Goal: Task Accomplishment & Management: Complete application form

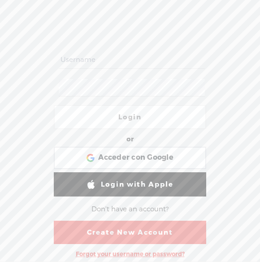
scroll to position [31, 0]
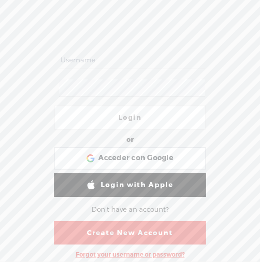
click at [170, 232] on link "Create New Account" at bounding box center [130, 232] width 152 height 23
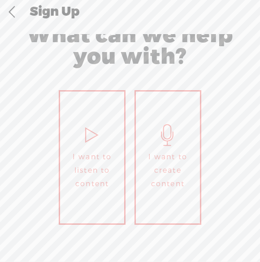
scroll to position [48, 0]
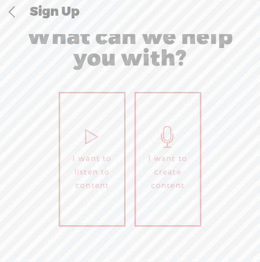
click at [171, 186] on span "I want to create content" at bounding box center [167, 172] width 55 height 40
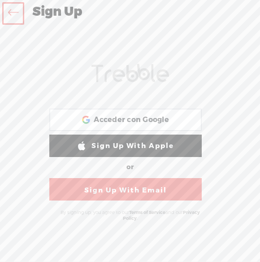
click at [181, 188] on link "Sign Up With Email" at bounding box center [125, 189] width 152 height 22
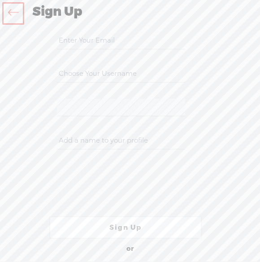
paste input "mailto:apps.neo@nateorganic.com"
click at [82, 36] on input "mailto:apps.neo@nateorganic.com" at bounding box center [121, 40] width 128 height 17
type input "apps.neo@nateorganic.com"
click at [148, 73] on input "text" at bounding box center [121, 73] width 128 height 17
type input "[PERSON_NAME]"
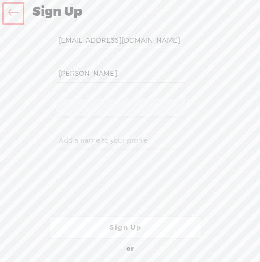
click at [155, 135] on input "text" at bounding box center [121, 140] width 128 height 17
type input "Neo"
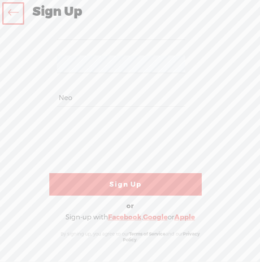
scroll to position [43, 0]
click at [173, 183] on link "Sign Up" at bounding box center [125, 184] width 152 height 22
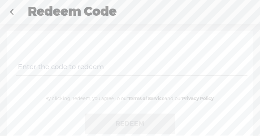
click at [94, 66] on input "text" at bounding box center [131, 66] width 231 height 17
paste input "L25X-GA8U-JF3V-LS74-0823"
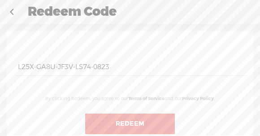
type input "L25X-GA8U-JF3V-LS74-0823"
click at [156, 122] on button "Redeem" at bounding box center [130, 123] width 90 height 21
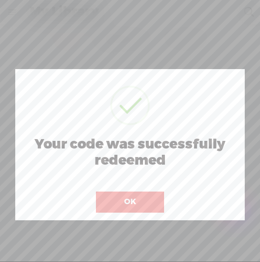
click at [151, 135] on button "OK" at bounding box center [130, 201] width 68 height 21
